Goal: Transaction & Acquisition: Purchase product/service

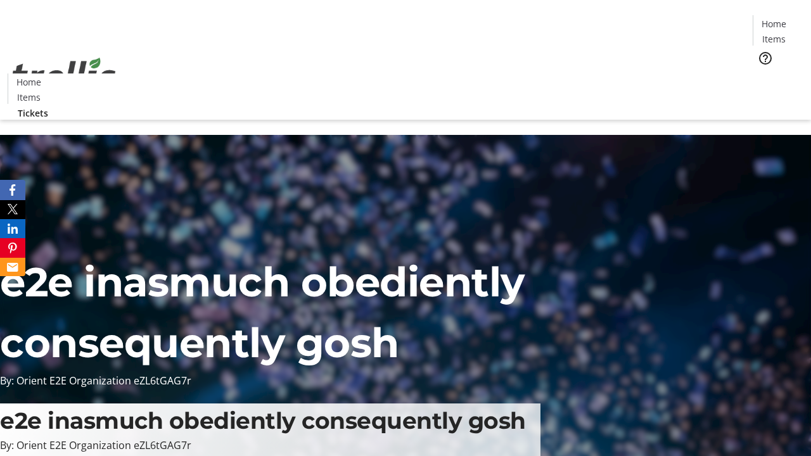
click at [763, 73] on span "Tickets" at bounding box center [778, 79] width 30 height 13
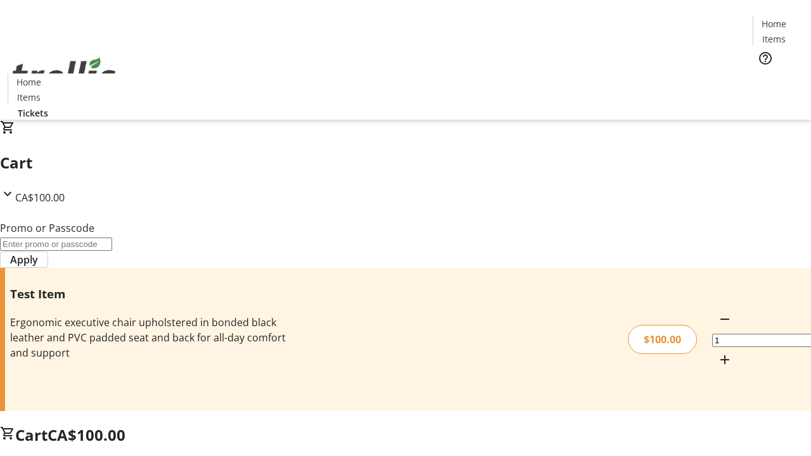
type input "PERCENT"
